Goal: Check status: Check status

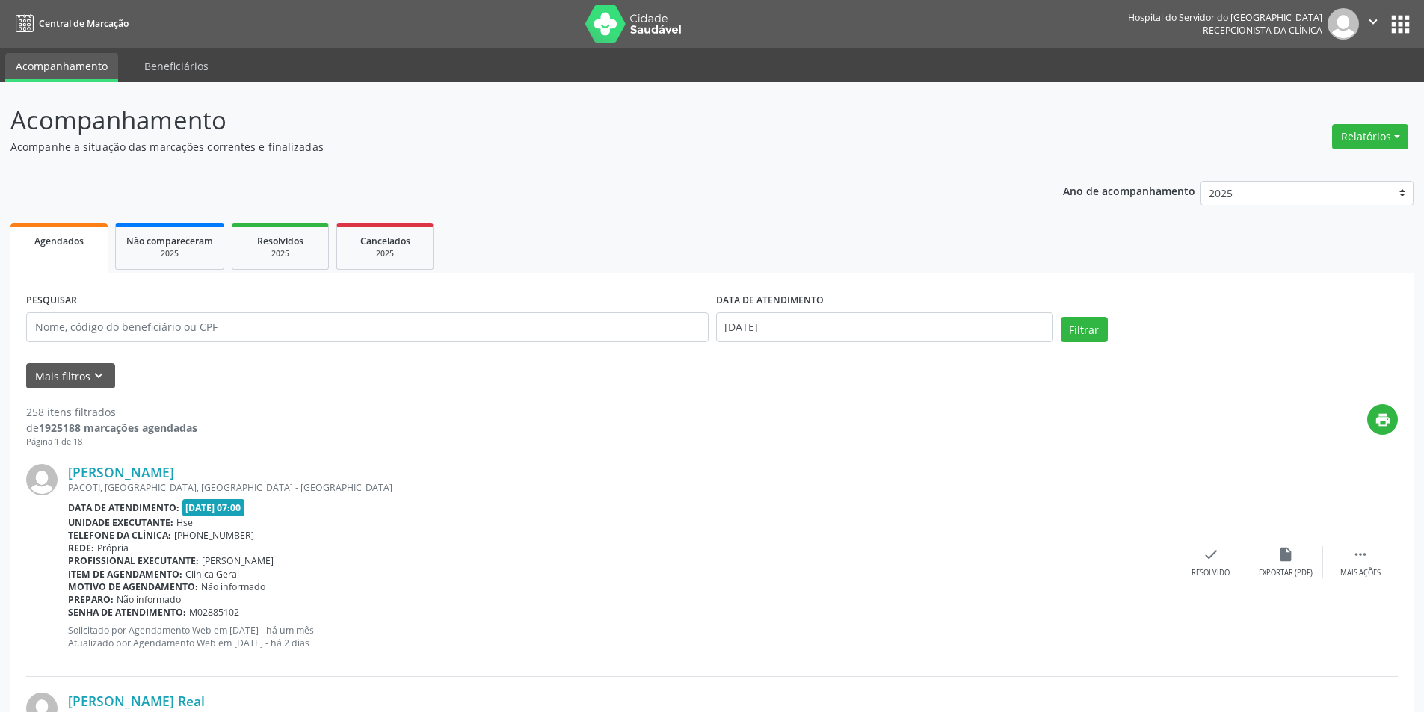
drag, startPoint x: 0, startPoint y: 0, endPoint x: 536, endPoint y: 141, distance: 554.2
click at [536, 141] on p "Acompanhe a situação das marcações correntes e finalizadas" at bounding box center [501, 147] width 982 height 16
click at [1361, 139] on button "Relatórios" at bounding box center [1370, 136] width 76 height 25
click at [1325, 164] on link "Agendamentos" at bounding box center [1329, 168] width 161 height 21
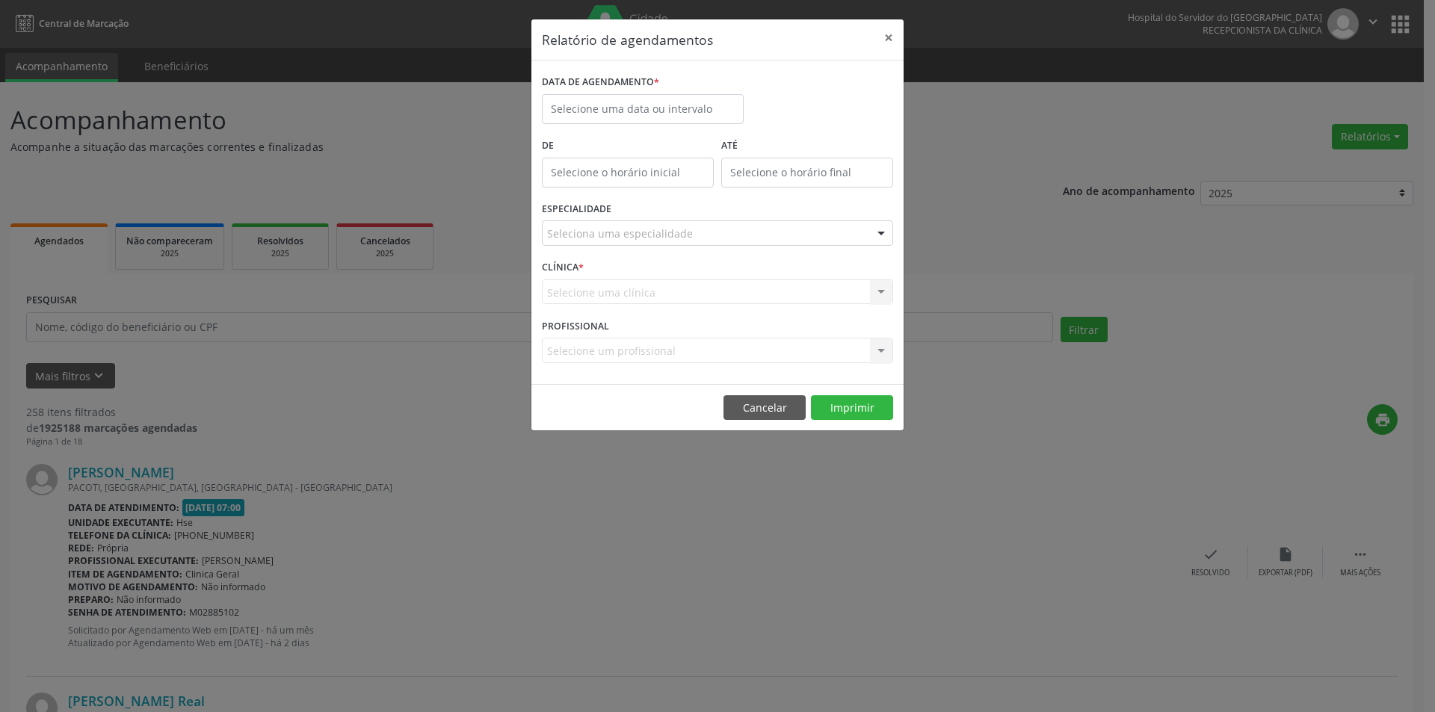
click at [568, 87] on label "DATA DE AGENDAMENTO *" at bounding box center [600, 82] width 117 height 23
click at [581, 111] on input "text" at bounding box center [643, 109] width 202 height 30
click at [718, 249] on span "19" at bounding box center [722, 247] width 29 height 29
type input "[DATE]"
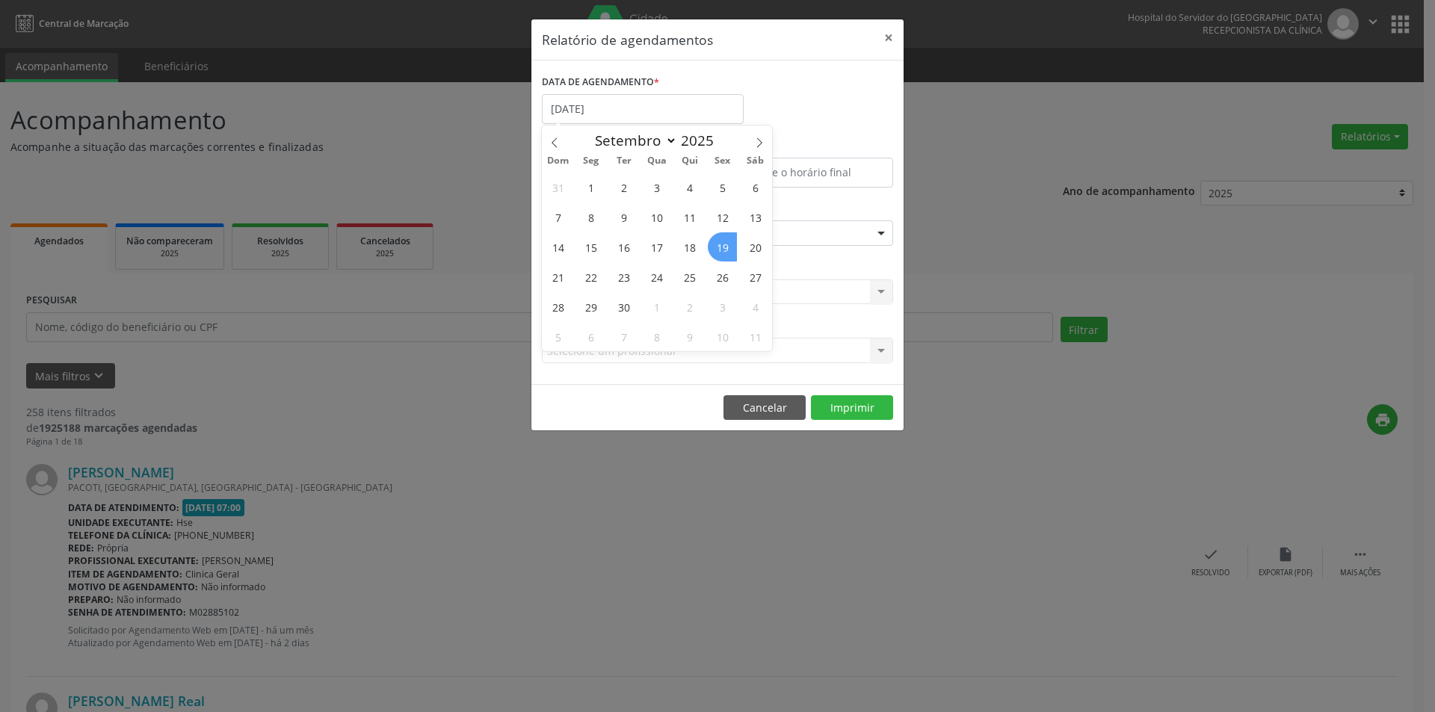
click at [718, 249] on span "19" at bounding box center [722, 247] width 29 height 29
click at [688, 234] on div "Seleciona uma especialidade" at bounding box center [717, 233] width 351 height 25
click at [885, 37] on button "×" at bounding box center [889, 37] width 30 height 37
